Goal: Navigation & Orientation: Find specific page/section

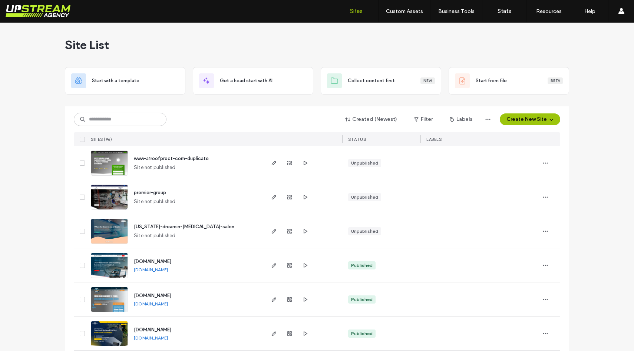
click at [157, 159] on span "www-a1roofproct-com-duplicate" at bounding box center [171, 159] width 75 height 6
